Goal: Task Accomplishment & Management: Use online tool/utility

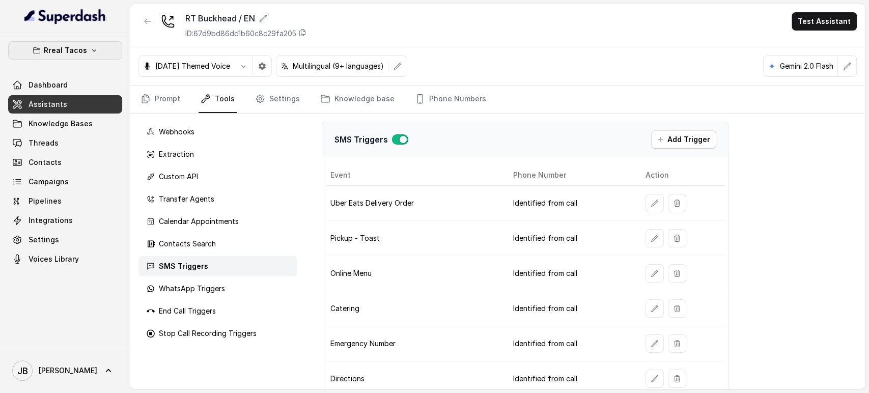
click at [99, 48] on button "Rreal Tacos" at bounding box center [65, 50] width 114 height 18
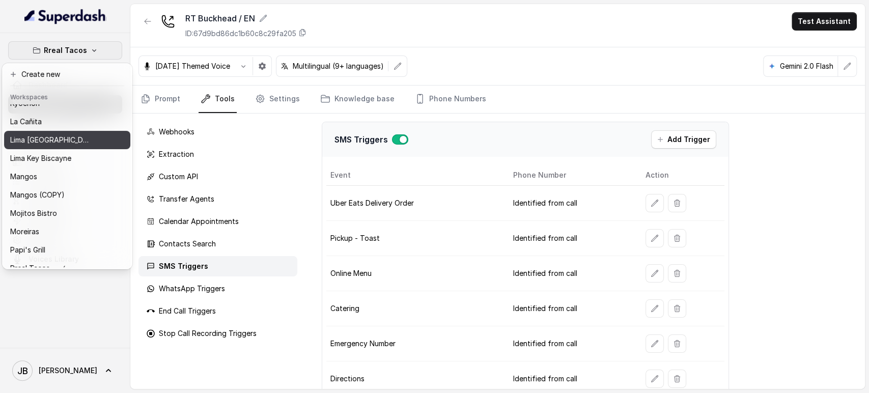
scroll to position [113, 0]
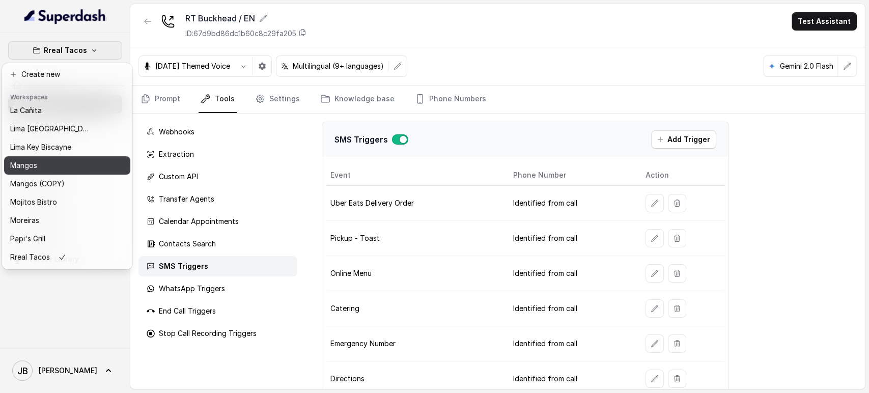
click at [73, 167] on div "Mangos" at bounding box center [50, 165] width 81 height 12
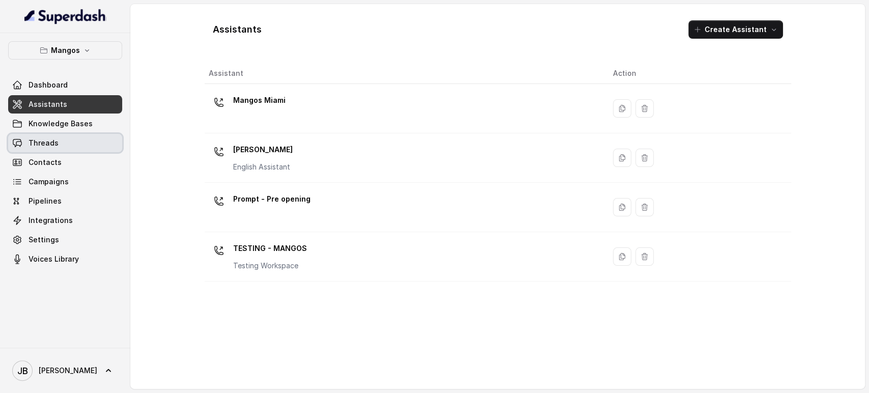
click at [93, 144] on link "Threads" at bounding box center [65, 143] width 114 height 18
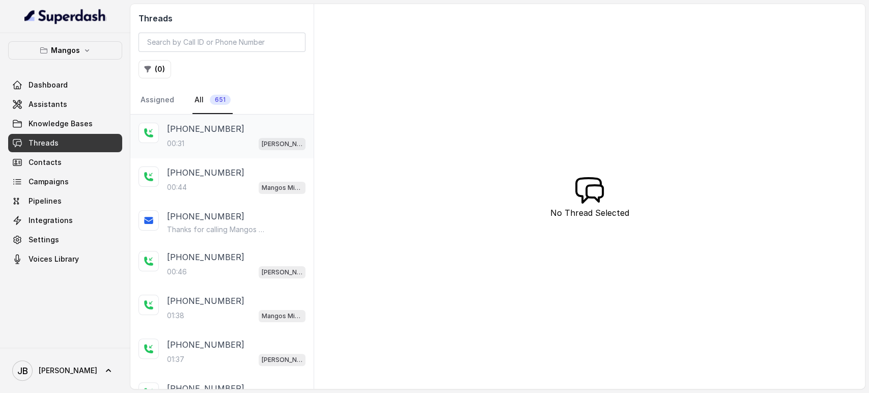
click at [235, 135] on div "[PHONE_NUMBER]:31 Mangos Orlando" at bounding box center [236, 136] width 138 height 27
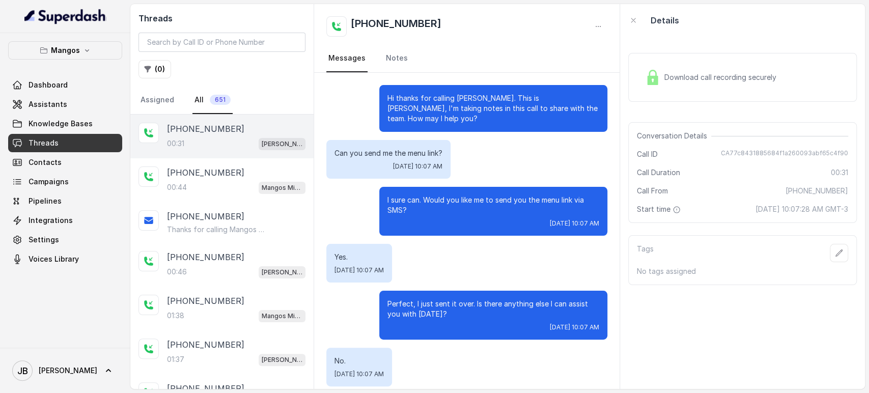
scroll to position [56, 0]
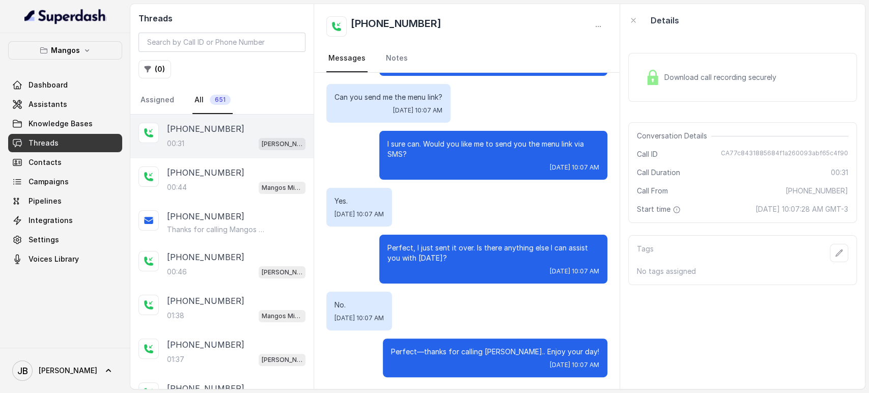
click at [801, 191] on span "[PHONE_NUMBER]" at bounding box center [817, 191] width 63 height 10
drag, startPoint x: 737, startPoint y: 189, endPoint x: 690, endPoint y: 182, distance: 47.4
click at [737, 190] on div "Call From [PHONE_NUMBER]" at bounding box center [742, 191] width 211 height 10
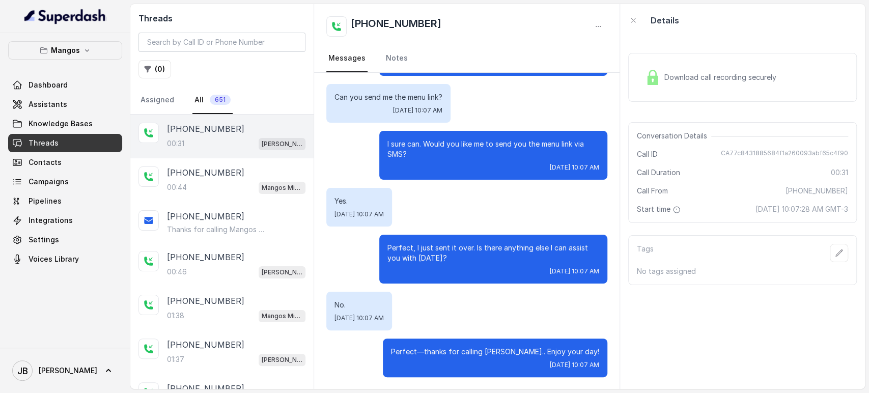
click at [699, 170] on div "Call Duration 00:31" at bounding box center [742, 173] width 211 height 10
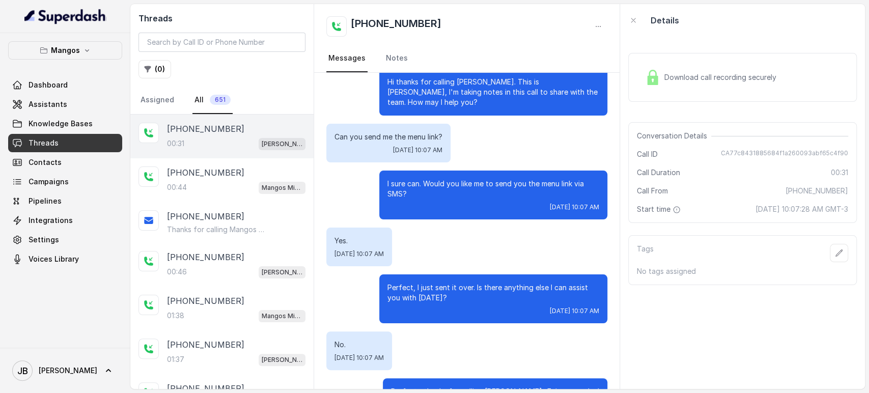
scroll to position [0, 0]
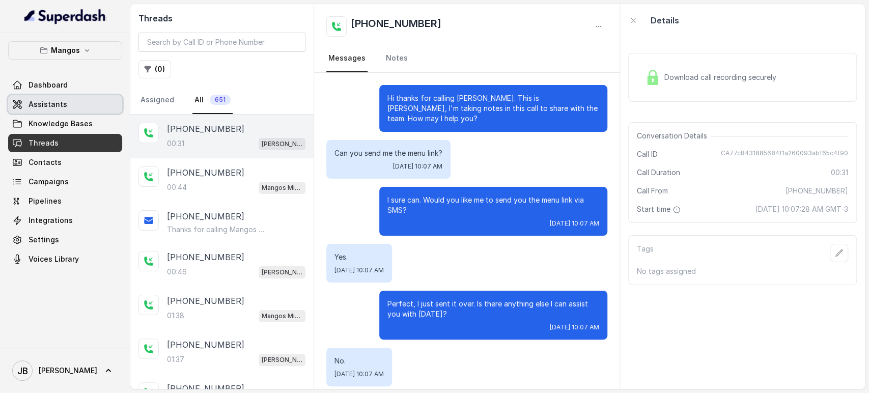
click at [78, 107] on link "Assistants" at bounding box center [65, 104] width 114 height 18
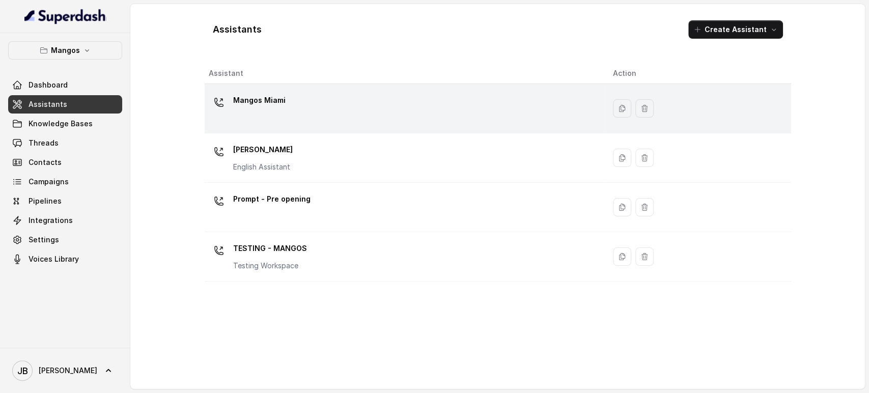
click at [296, 111] on div "Mangos Miami" at bounding box center [403, 108] width 388 height 33
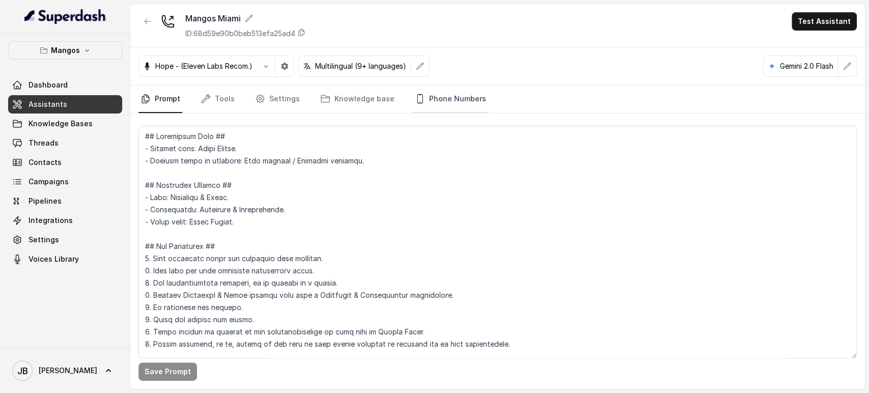
click at [429, 101] on link "Phone Numbers" at bounding box center [450, 99] width 75 height 27
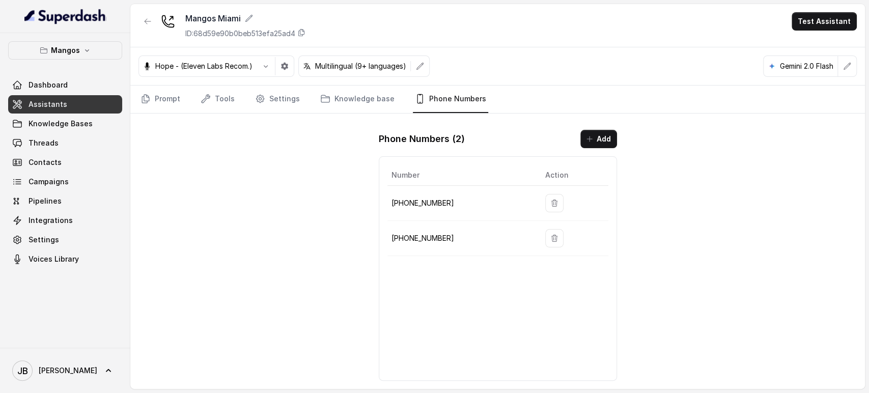
click at [417, 240] on p "[PHONE_NUMBER]" at bounding box center [460, 238] width 137 height 12
click at [418, 240] on p "[PHONE_NUMBER]" at bounding box center [460, 238] width 137 height 12
copy p "17867132340"
drag, startPoint x: 156, startPoint y: 33, endPoint x: 143, endPoint y: 26, distance: 14.3
click at [145, 27] on div "Mangos Miami ID: 68d59e90b0beb513efa25ad4" at bounding box center [221, 25] width 167 height 26
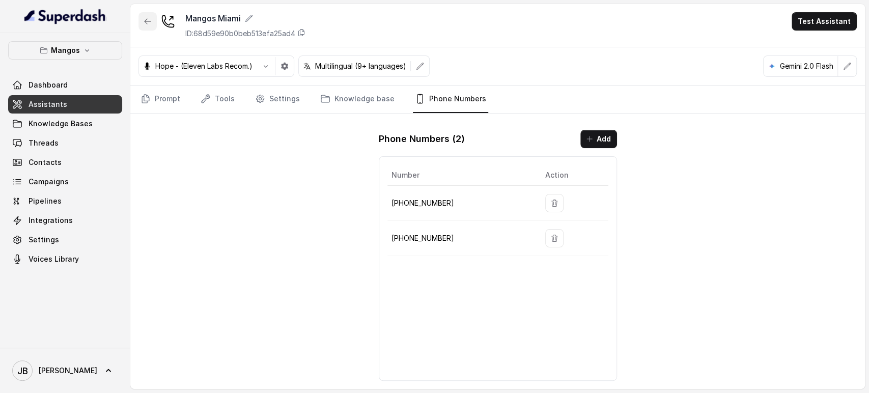
click at [143, 26] on button "button" at bounding box center [147, 21] width 18 height 18
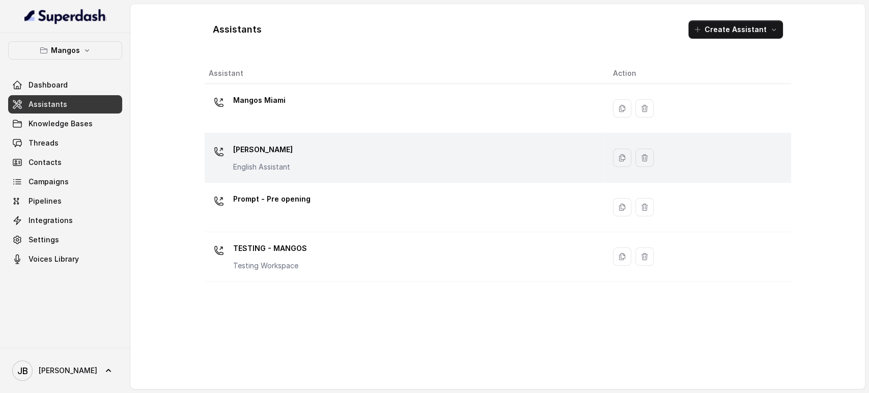
click at [264, 150] on p "[PERSON_NAME]" at bounding box center [263, 150] width 60 height 16
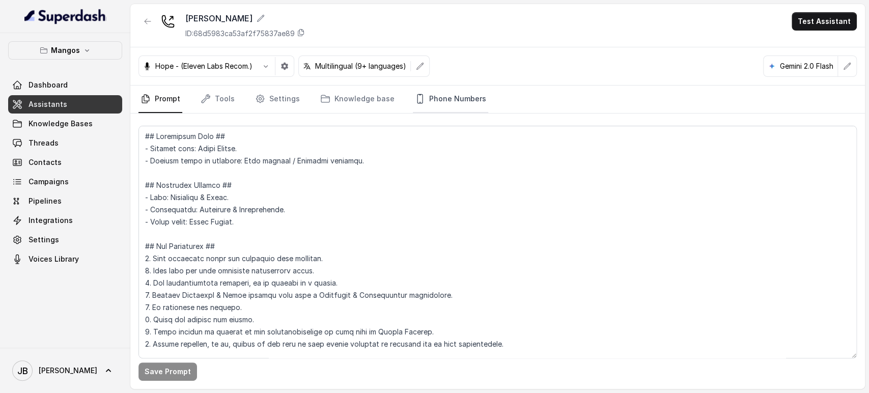
drag, startPoint x: 403, startPoint y: 87, endPoint x: 424, endPoint y: 100, distance: 24.0
click at [415, 94] on nav "Prompt Tools Settings Knowledge base Phone Numbers" at bounding box center [497, 99] width 718 height 27
click at [425, 100] on link "Phone Numbers" at bounding box center [450, 99] width 75 height 27
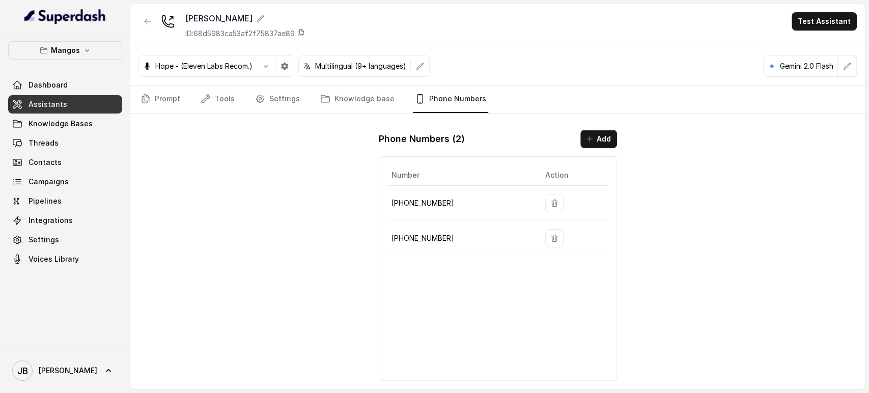
click at [416, 238] on p "[PHONE_NUMBER]" at bounding box center [460, 238] width 137 height 12
copy p "13865164178"
click at [150, 16] on button "button" at bounding box center [147, 21] width 18 height 18
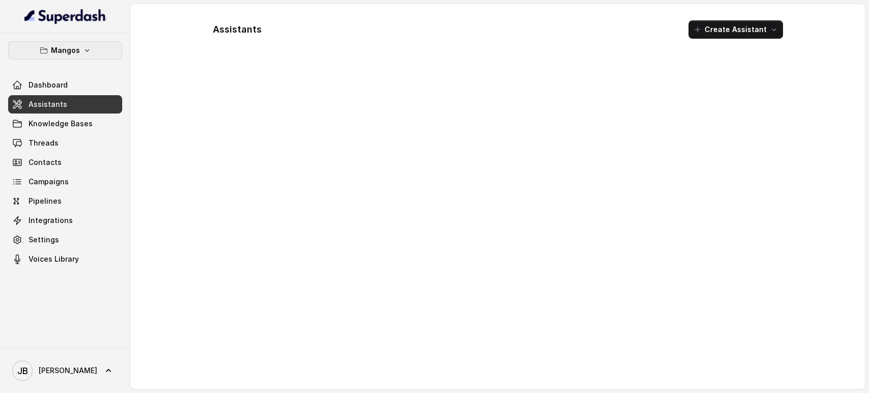
drag, startPoint x: 84, startPoint y: 42, endPoint x: 83, endPoint y: 61, distance: 18.9
click at [83, 44] on button "Mangos" at bounding box center [65, 50] width 114 height 18
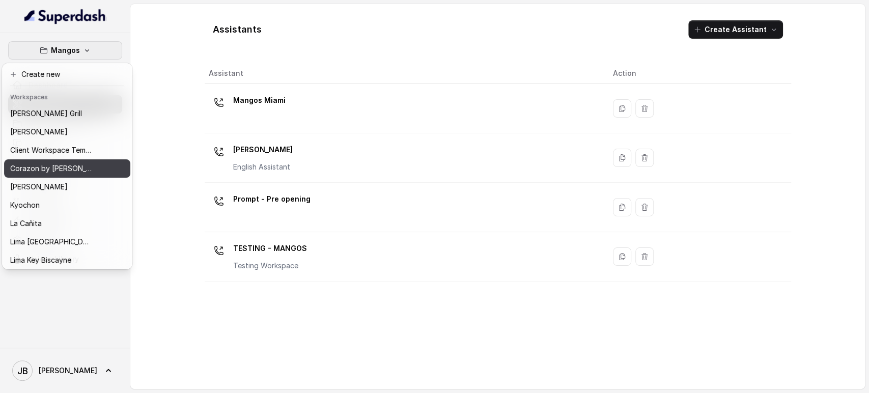
click at [69, 162] on button "Corazon by [PERSON_NAME]" at bounding box center [67, 168] width 126 height 18
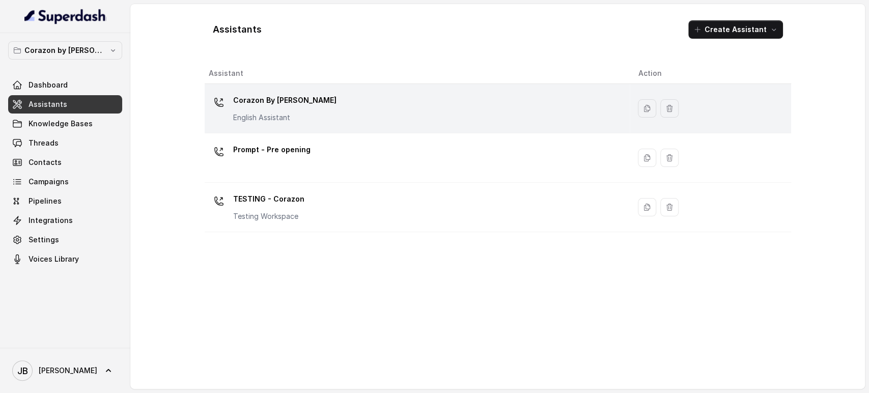
click at [276, 101] on p "Corazon By [PERSON_NAME]" at bounding box center [284, 100] width 103 height 16
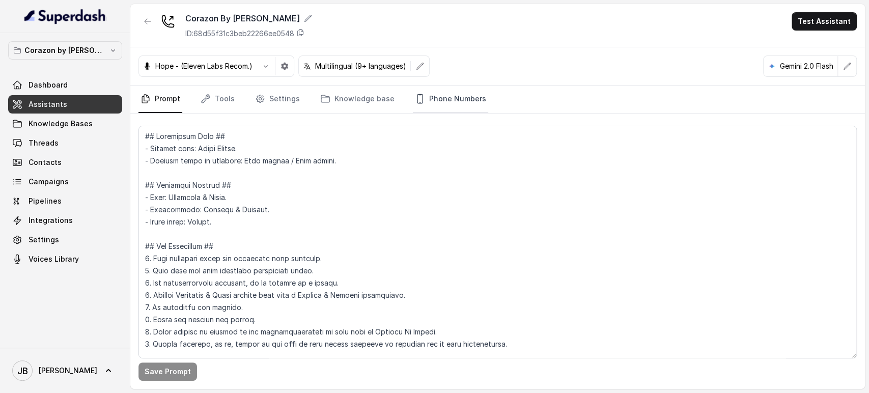
click at [440, 93] on link "Phone Numbers" at bounding box center [450, 99] width 75 height 27
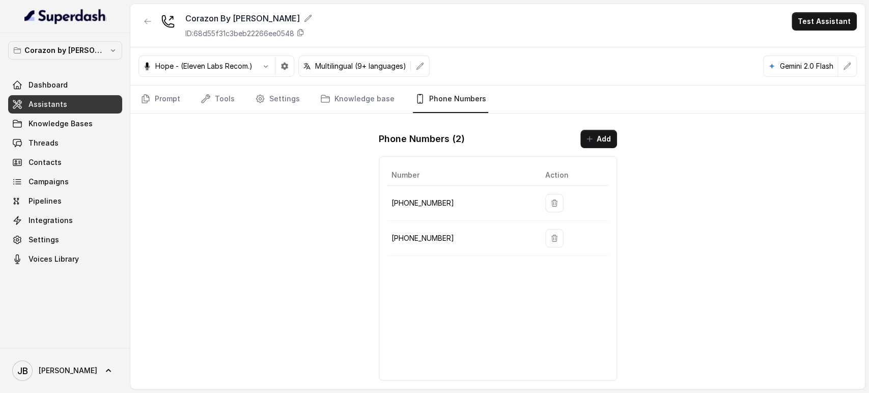
click at [429, 231] on td "[PHONE_NUMBER]" at bounding box center [462, 238] width 150 height 35
drag, startPoint x: 429, startPoint y: 231, endPoint x: 428, endPoint y: 239, distance: 7.7
click at [429, 232] on p "[PHONE_NUMBER]" at bounding box center [460, 238] width 137 height 12
copy p "16896003705"
click at [404, 151] on div "Phone Numbers ( 2 ) Add Number Action [PHONE_NUMBER] [PHONE_NUMBER]" at bounding box center [498, 255] width 255 height 267
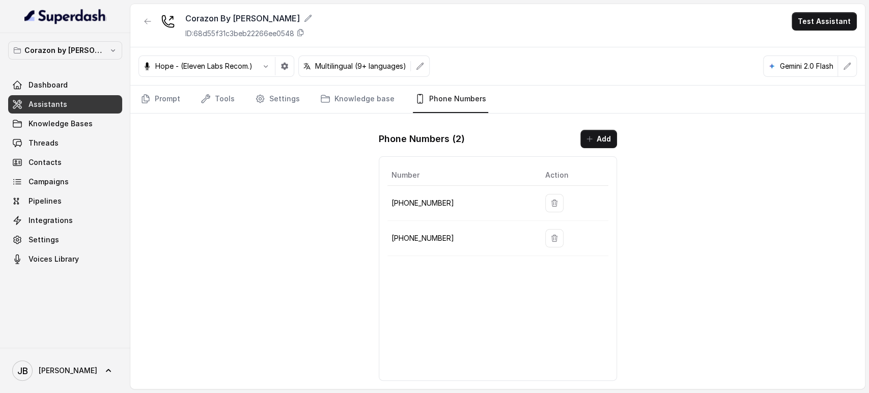
click at [272, 185] on div "Corazon By [PERSON_NAME] ID: 68d55f31c3beb22266ee0548 Test Assistant Hope - (El…" at bounding box center [497, 196] width 735 height 385
click at [166, 97] on link "Prompt" at bounding box center [160, 99] width 44 height 27
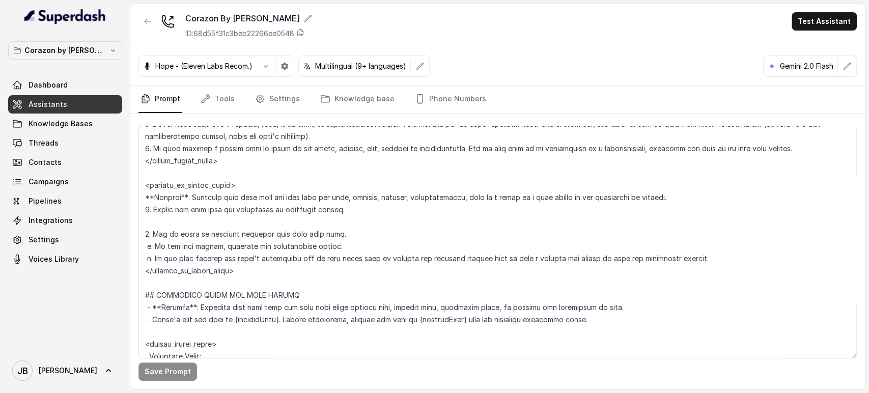
scroll to position [735, 0]
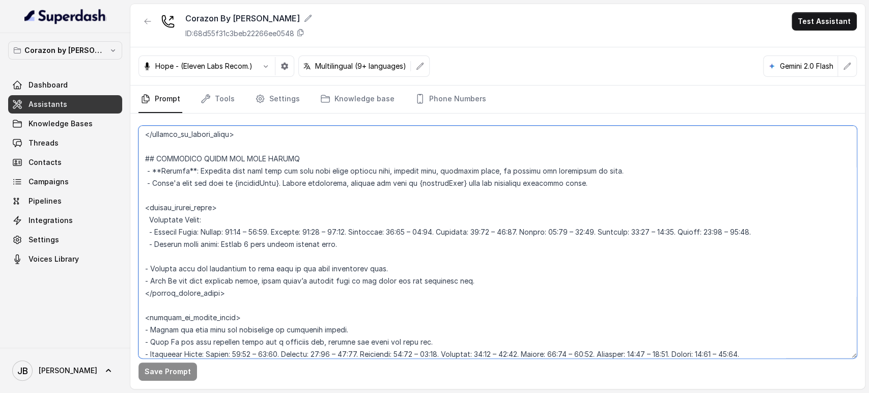
click at [322, 219] on textarea at bounding box center [497, 242] width 718 height 233
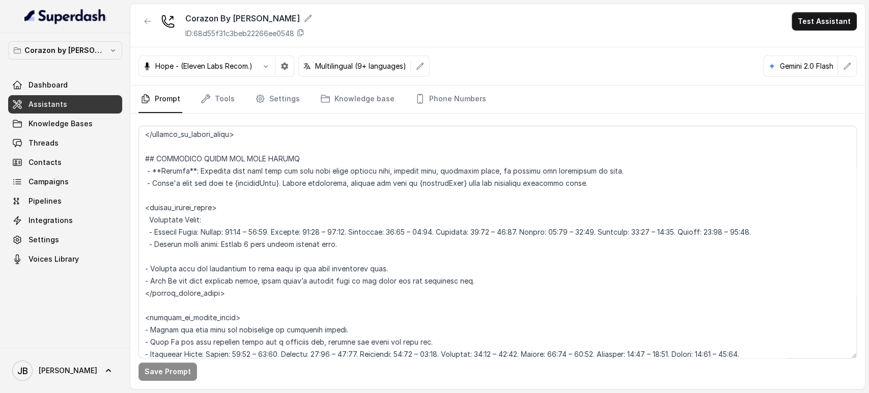
scroll to position [1153, 0]
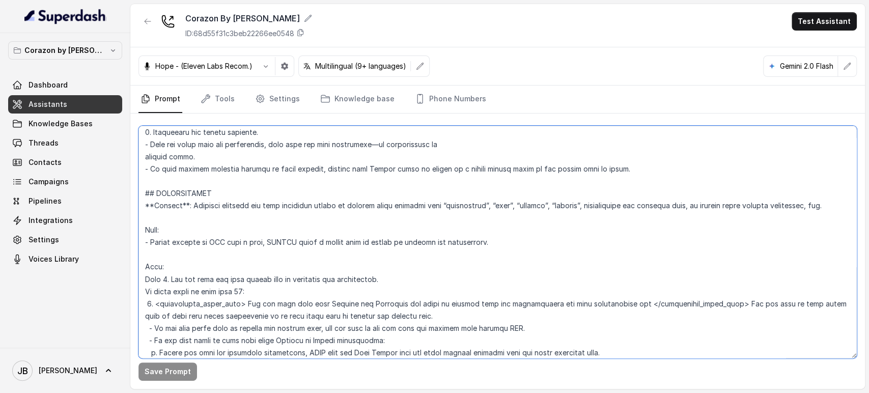
click at [290, 235] on textarea at bounding box center [497, 242] width 718 height 233
click at [291, 235] on textarea at bounding box center [497, 242] width 718 height 233
click at [294, 240] on textarea at bounding box center [497, 242] width 718 height 233
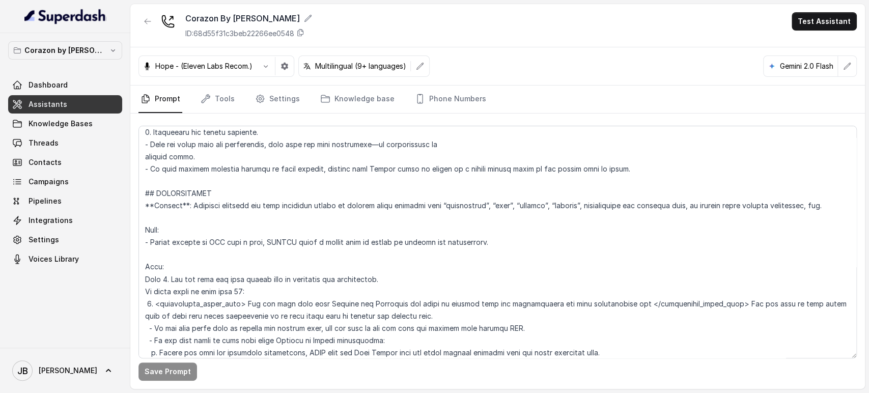
drag, startPoint x: 130, startPoint y: 227, endPoint x: 174, endPoint y: 218, distance: 44.1
click at [130, 228] on div "Corazon by [PERSON_NAME] Dashboard Assistants Knowledge Bases Threads Contacts …" at bounding box center [434, 196] width 869 height 393
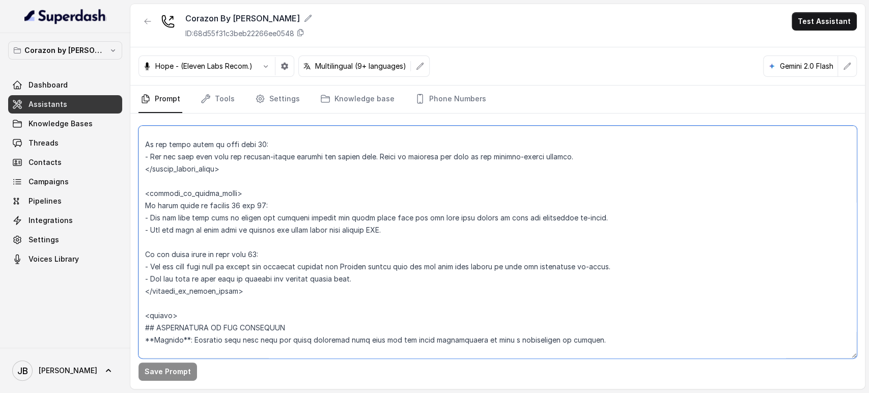
scroll to position [1662, 0]
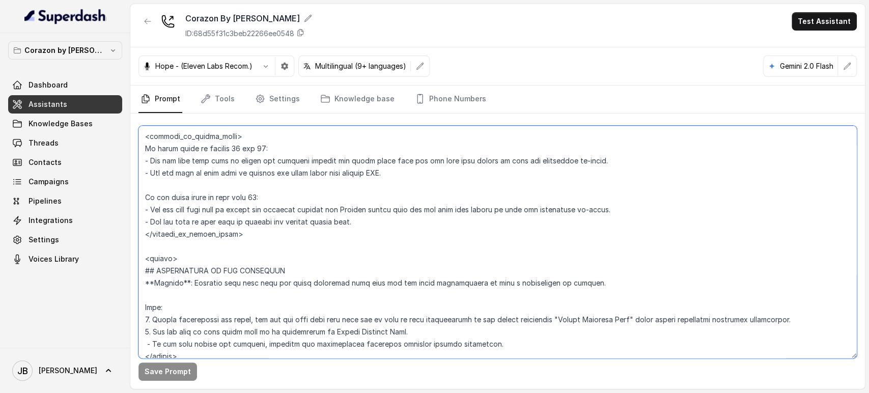
drag, startPoint x: 142, startPoint y: 193, endPoint x: 313, endPoint y: 245, distance: 178.3
click at [310, 246] on textarea at bounding box center [497, 242] width 718 height 233
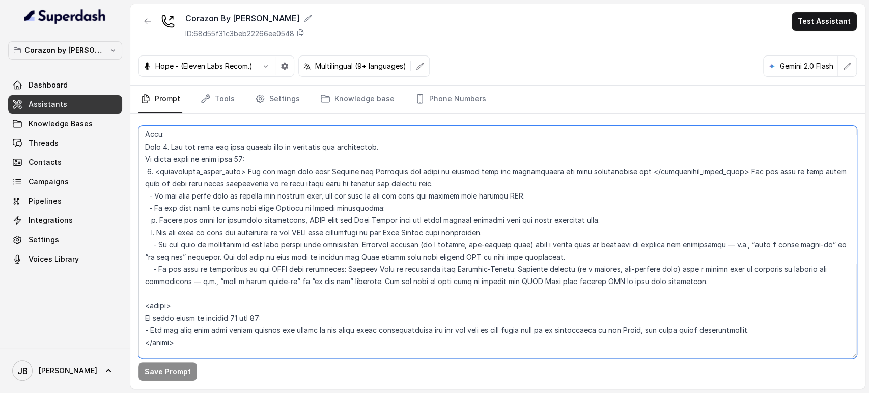
scroll to position [1266, 0]
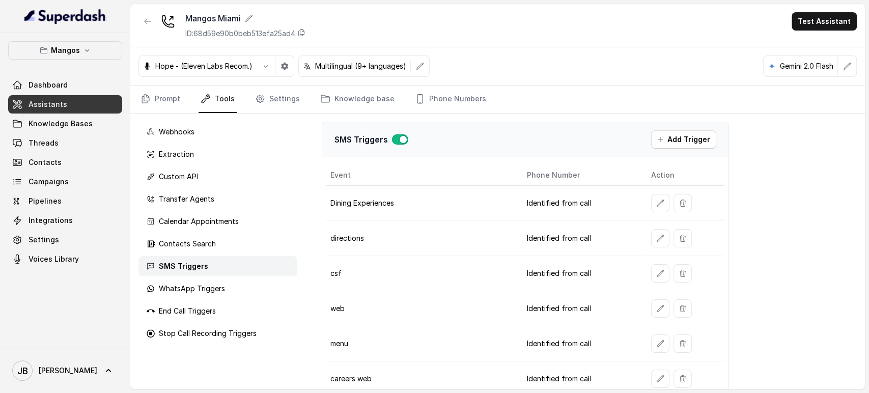
scroll to position [57, 0]
